Goal: Information Seeking & Learning: Find specific fact

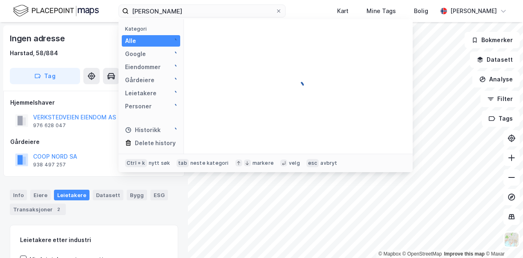
type input "[PERSON_NAME]"
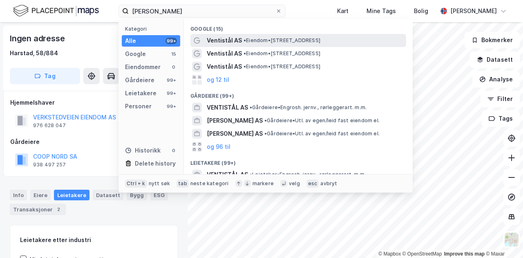
click at [239, 36] on span "Ventistål AS" at bounding box center [224, 41] width 35 height 10
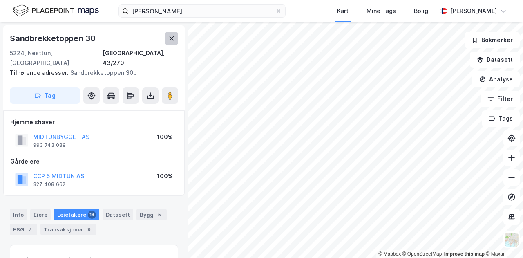
click at [176, 38] on button at bounding box center [171, 38] width 13 height 13
click at [170, 43] on button at bounding box center [171, 38] width 13 height 13
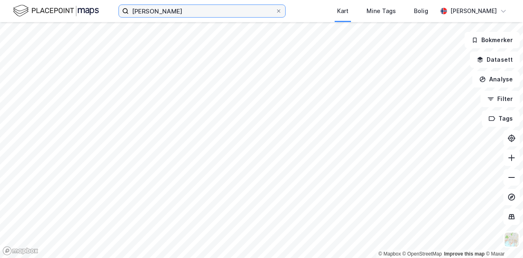
click at [190, 14] on input "[PERSON_NAME]" at bounding box center [202, 11] width 147 height 12
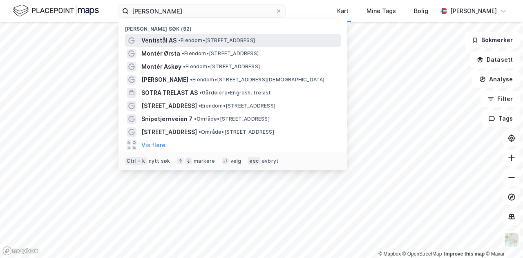
click at [194, 38] on span "• Eiendom • [STREET_ADDRESS]" at bounding box center [216, 40] width 77 height 7
